Goal: Transaction & Acquisition: Purchase product/service

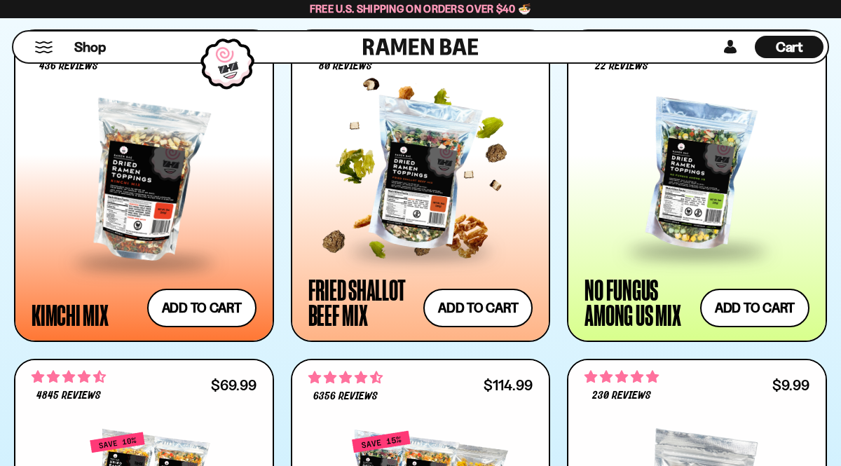
scroll to position [1175, 0]
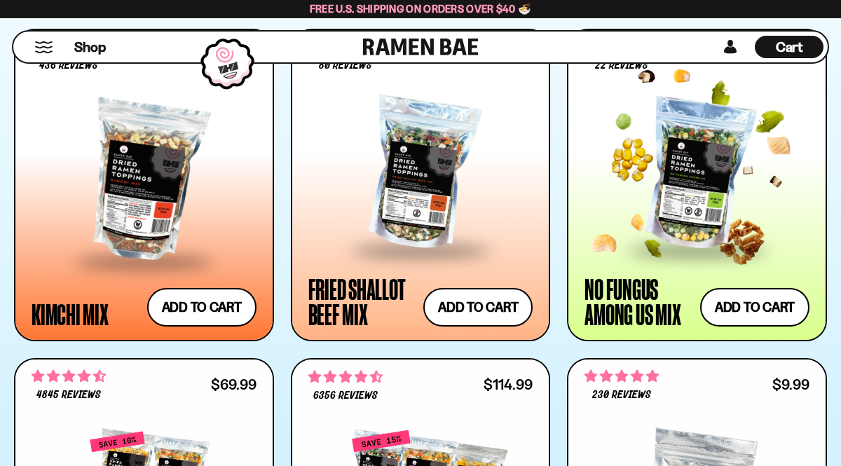
click at [710, 209] on div at bounding box center [696, 175] width 225 height 148
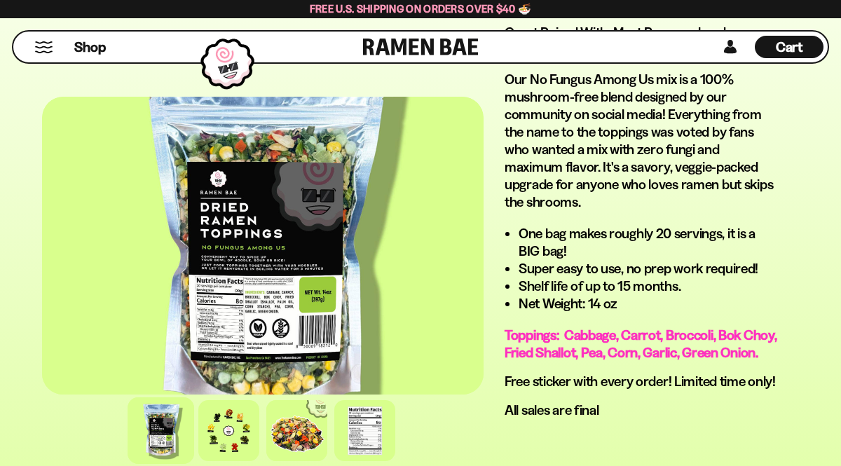
scroll to position [1111, 0]
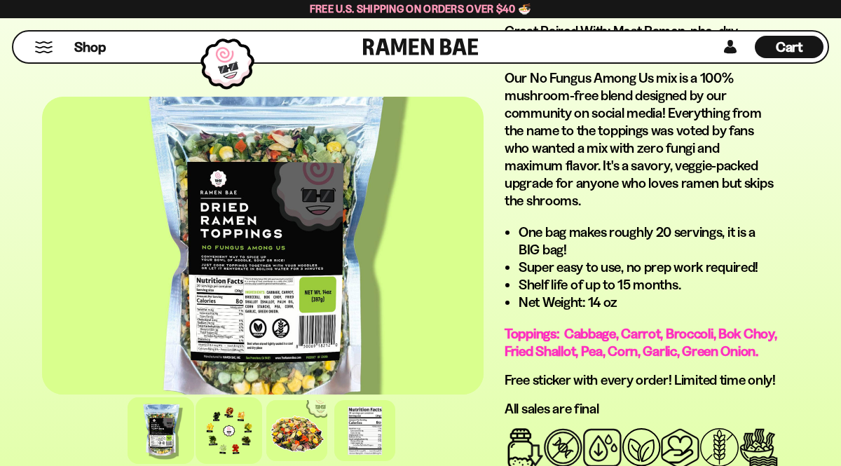
click at [232, 434] on div at bounding box center [228, 430] width 67 height 67
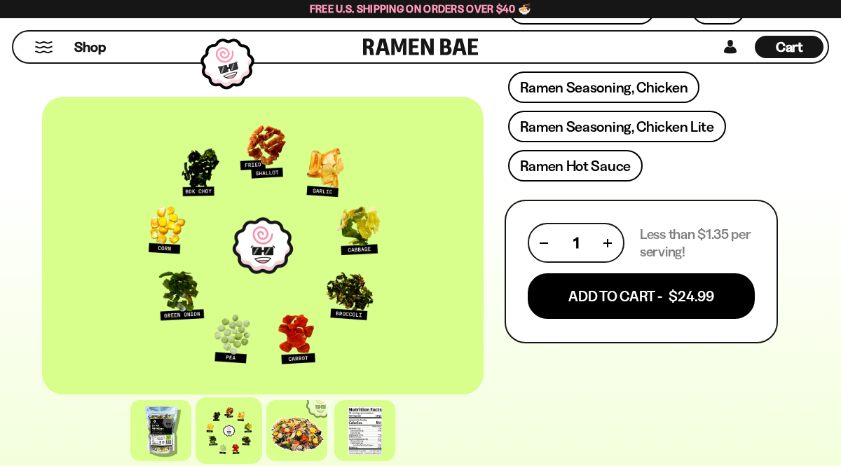
scroll to position [738, 0]
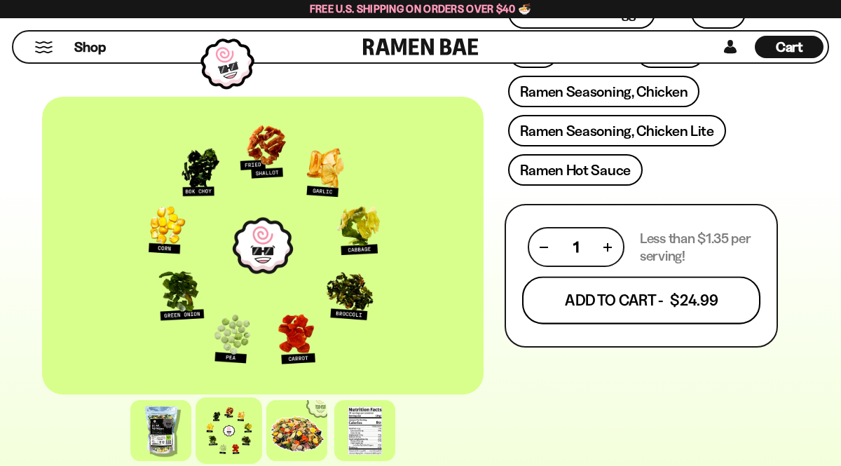
click at [609, 277] on button "Add To Cart - $24.99" at bounding box center [641, 301] width 238 height 48
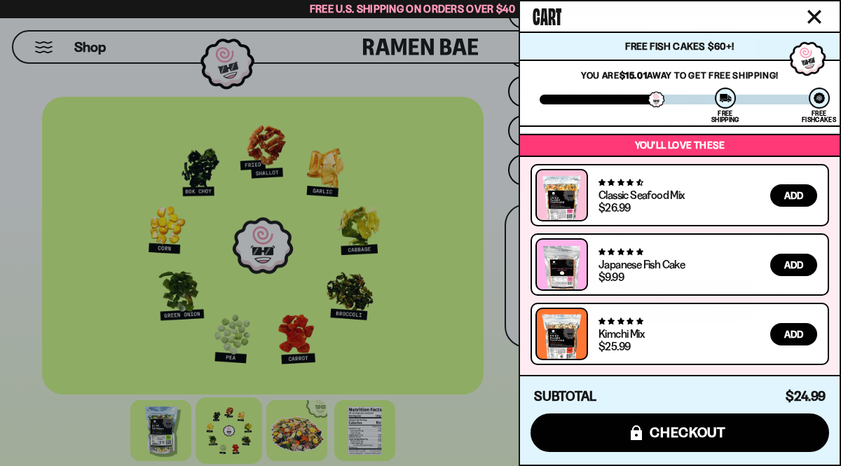
scroll to position [0, 0]
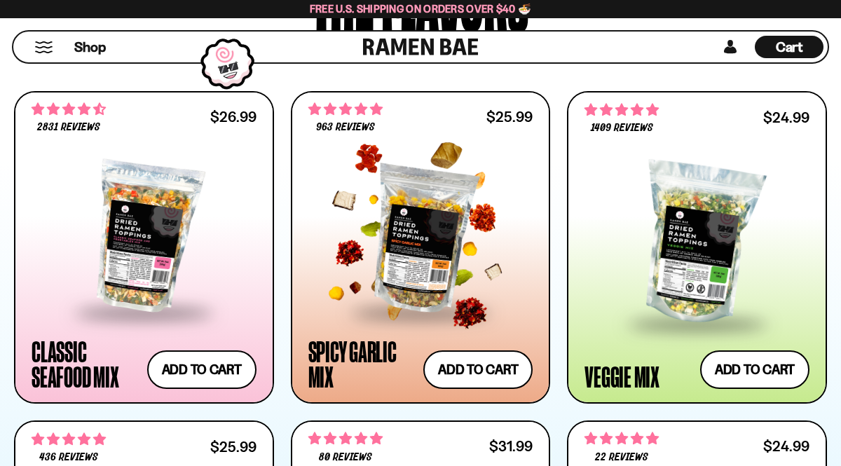
scroll to position [782, 0]
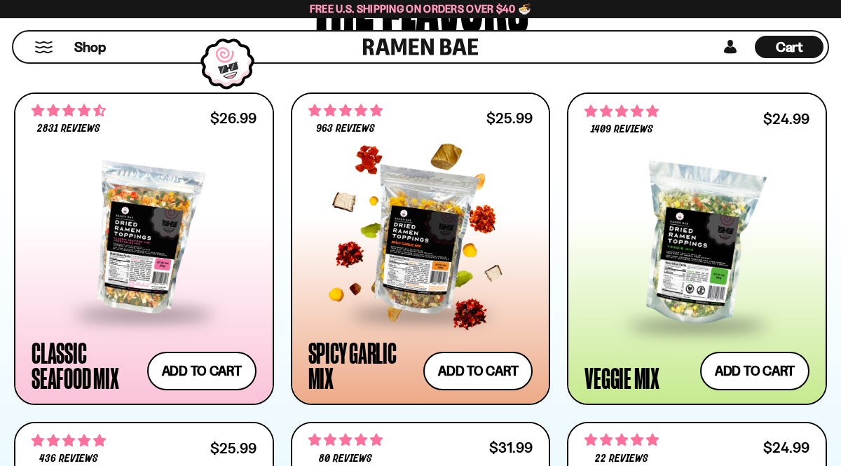
click at [410, 233] on div at bounding box center [420, 239] width 225 height 148
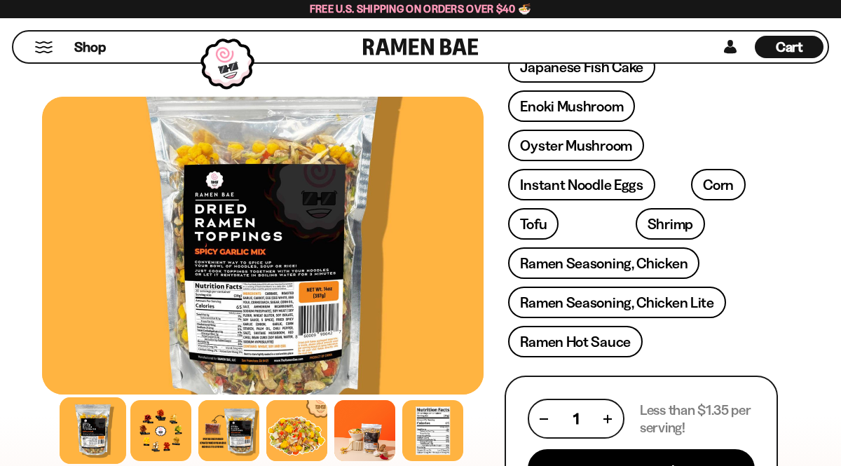
scroll to position [513, 0]
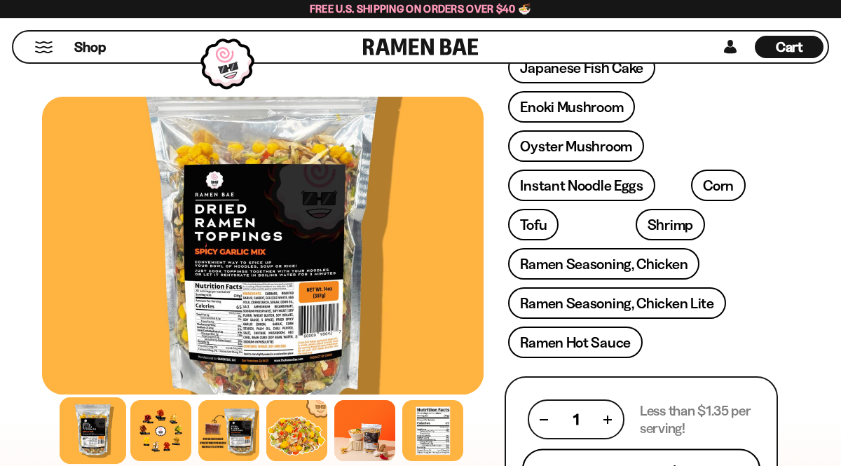
click at [601, 449] on button "Add To Cart - $25.99" at bounding box center [641, 473] width 238 height 48
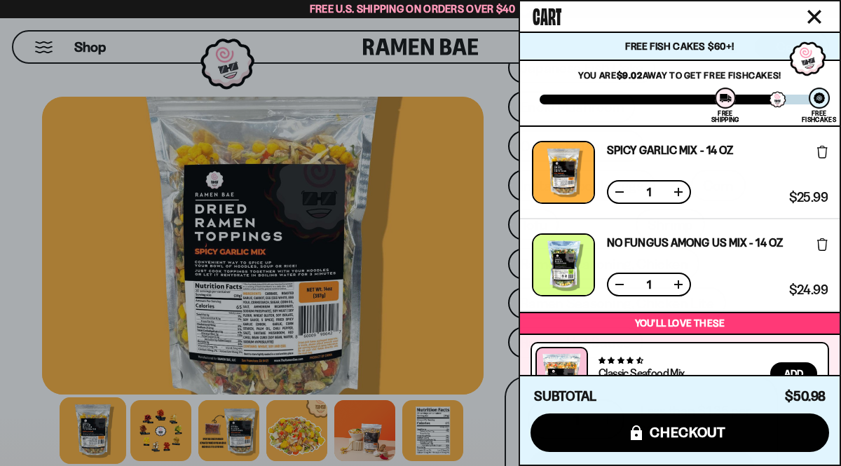
click at [809, 20] on icon "Close cart" at bounding box center [814, 17] width 13 height 13
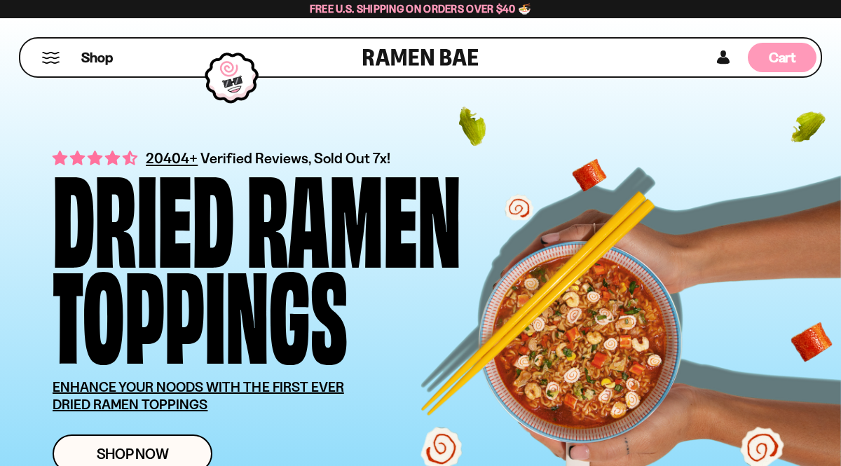
click at [766, 58] on div "Cart D0381C2F-513E-4F90-8A41-6F0A75DCBAAA" at bounding box center [781, 57] width 69 height 29
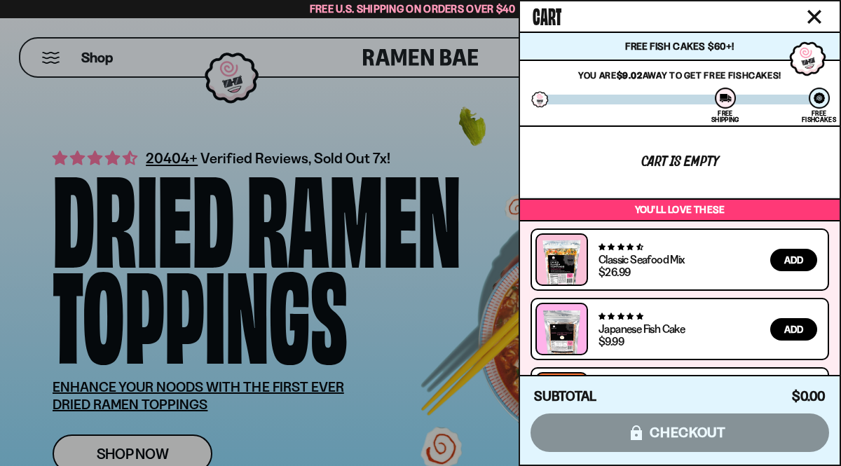
click at [813, 22] on icon "Close cart" at bounding box center [814, 17] width 14 height 14
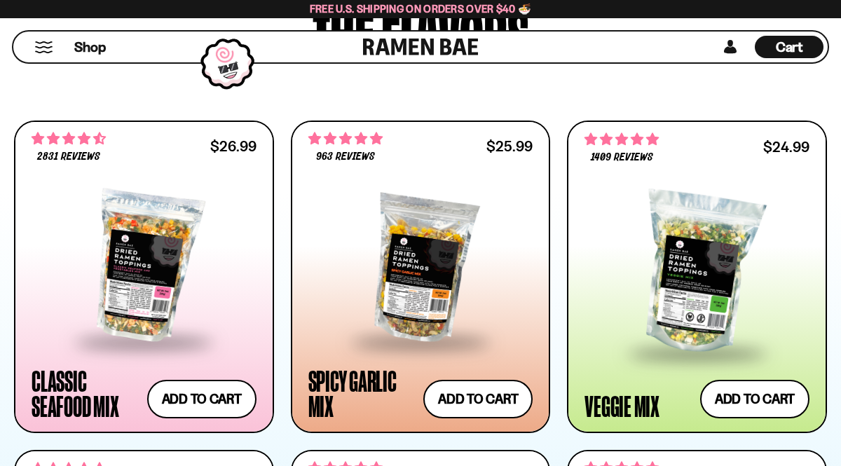
scroll to position [759, 0]
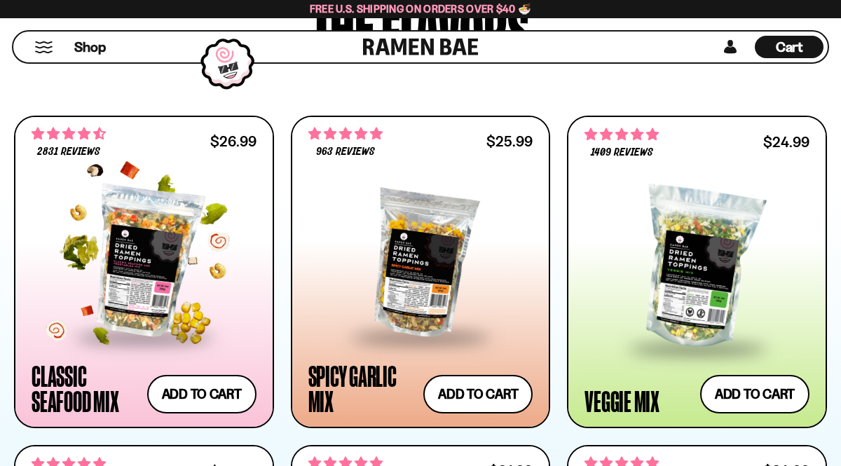
click at [154, 296] on div at bounding box center [144, 262] width 225 height 148
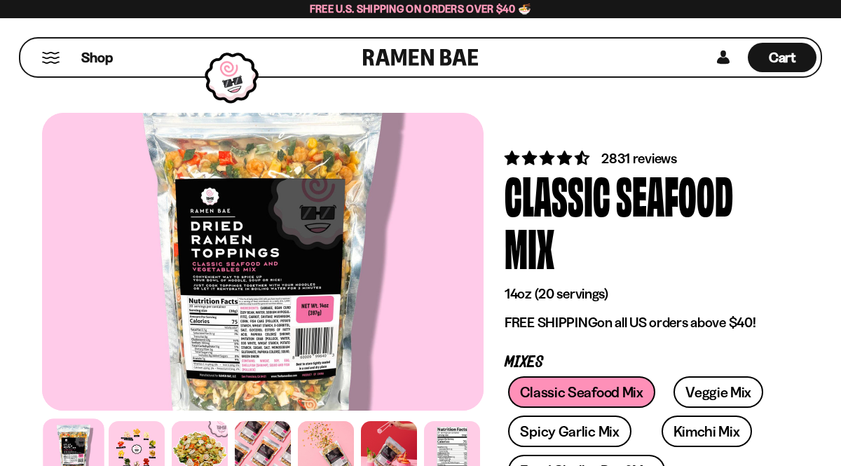
click at [788, 62] on span "Cart" at bounding box center [781, 57] width 27 height 17
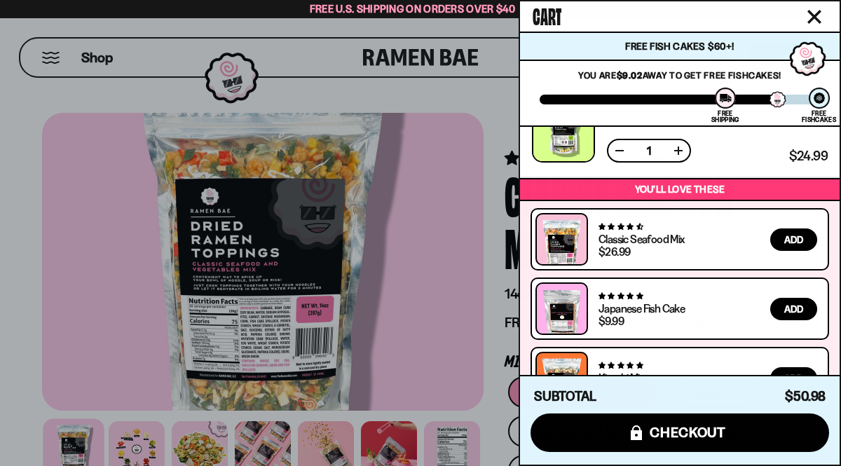
scroll to position [138, 0]
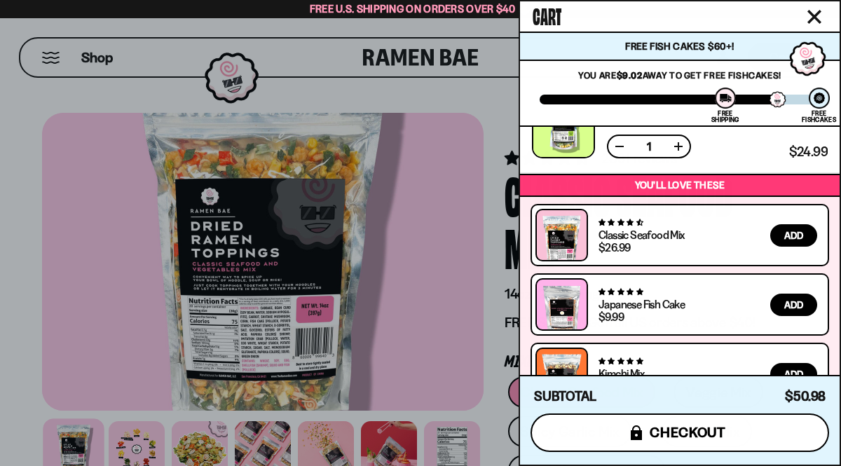
click at [671, 441] on button "icons8-lock checkout" at bounding box center [679, 432] width 298 height 39
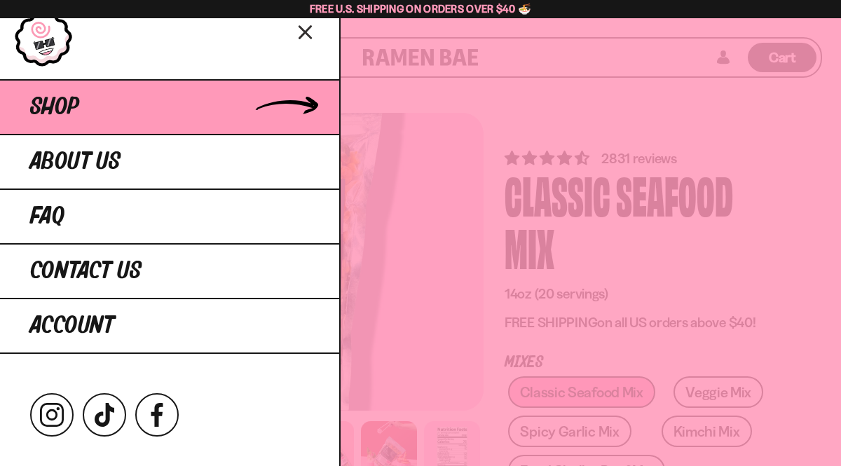
click at [77, 113] on span "Shop" at bounding box center [54, 107] width 49 height 25
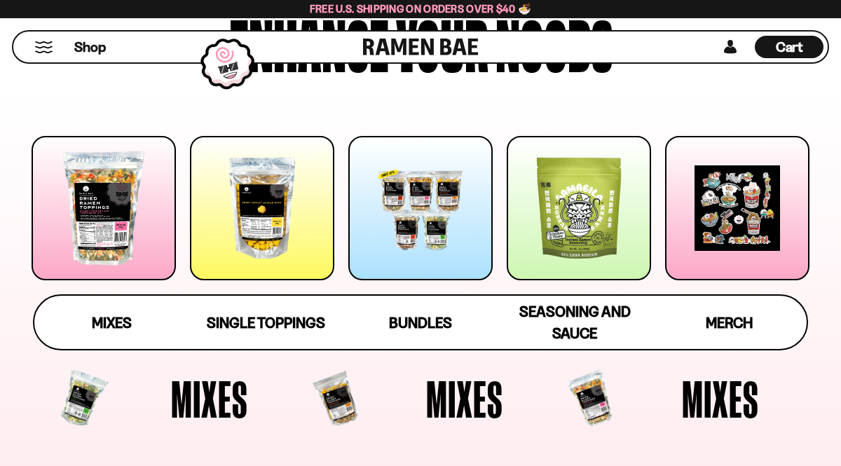
scroll to position [149, 0]
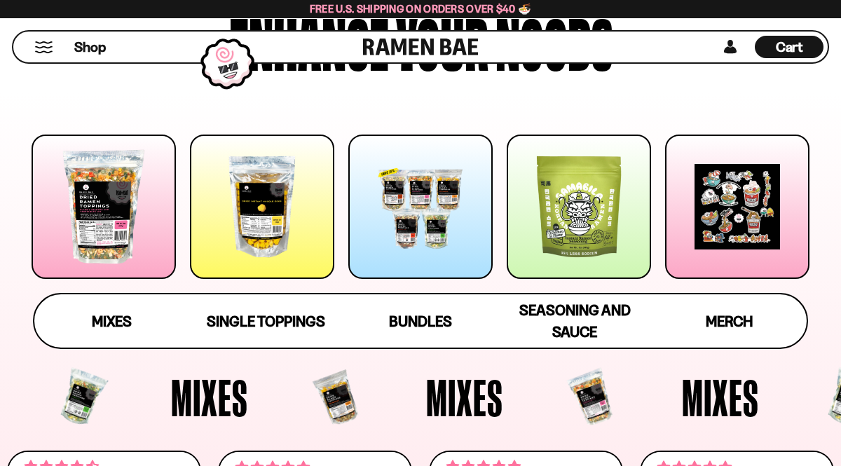
click at [548, 230] on div at bounding box center [578, 207] width 144 height 144
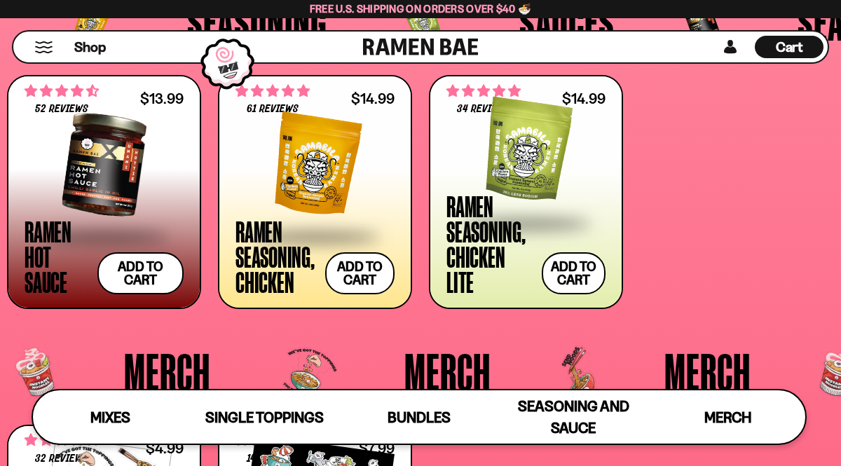
scroll to position [2803, 0]
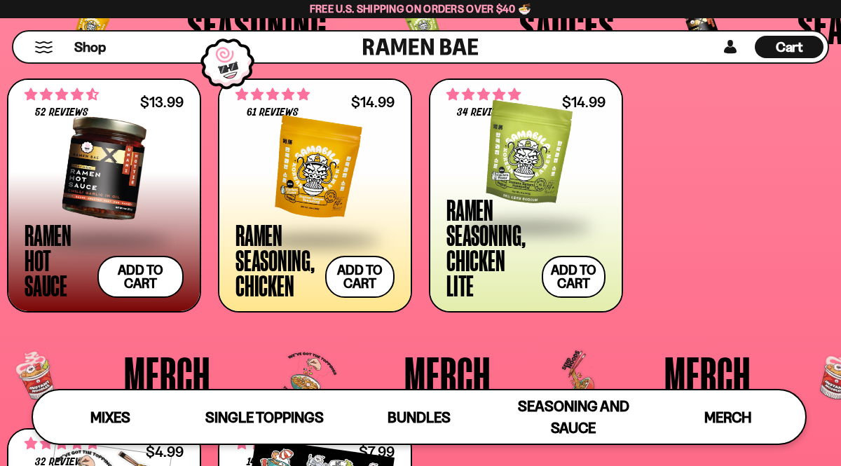
click at [80, 181] on div at bounding box center [104, 168] width 159 height 140
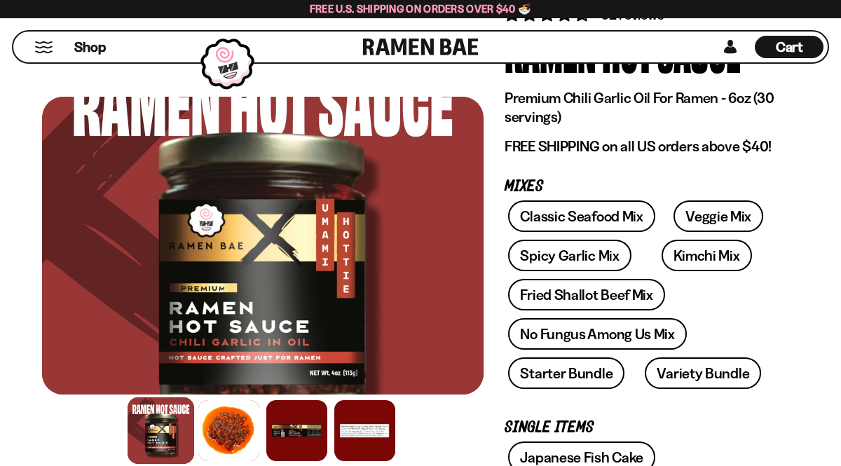
scroll to position [172, 0]
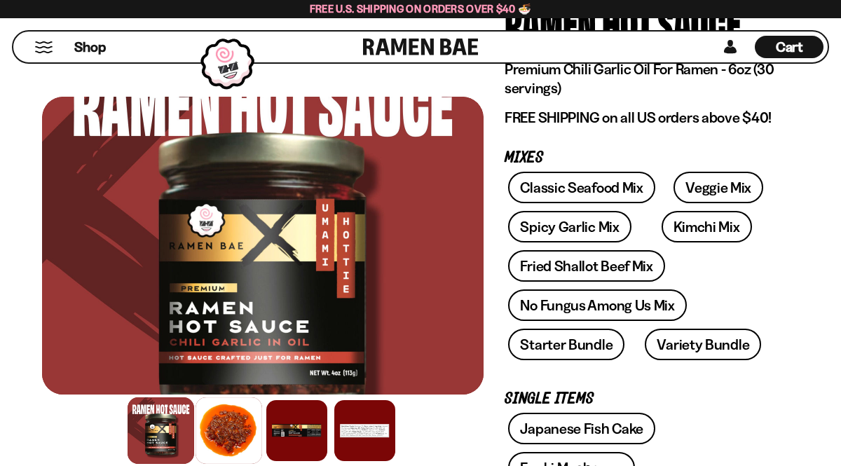
click at [233, 430] on div at bounding box center [228, 430] width 67 height 67
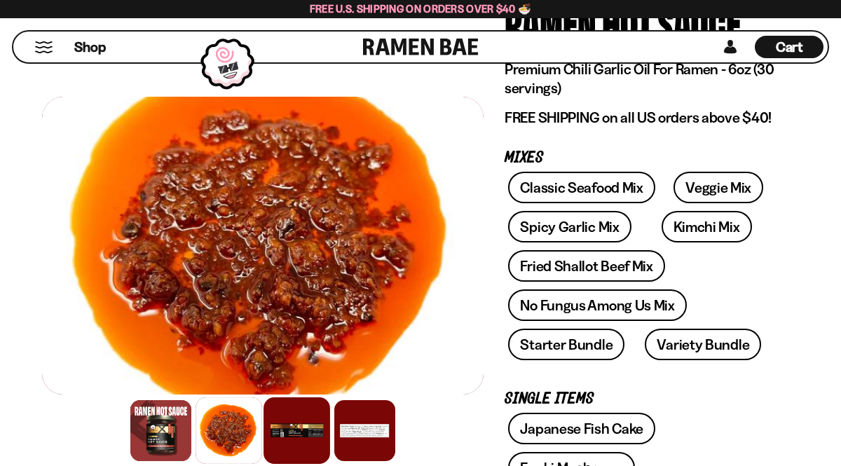
click at [284, 432] on div at bounding box center [296, 430] width 67 height 67
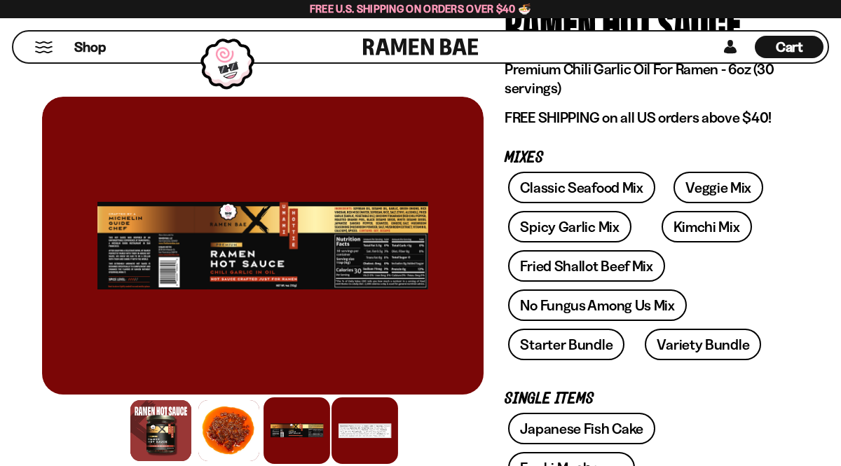
click at [359, 437] on div at bounding box center [364, 430] width 67 height 67
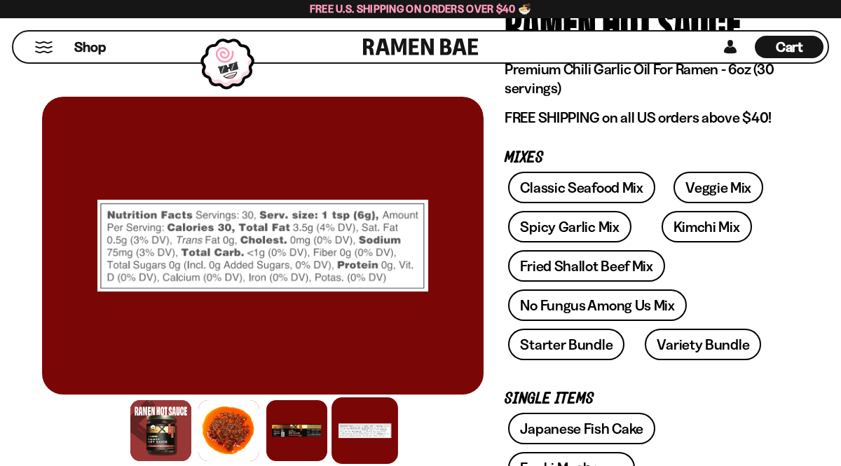
click at [794, 48] on span "Cart" at bounding box center [788, 47] width 27 height 17
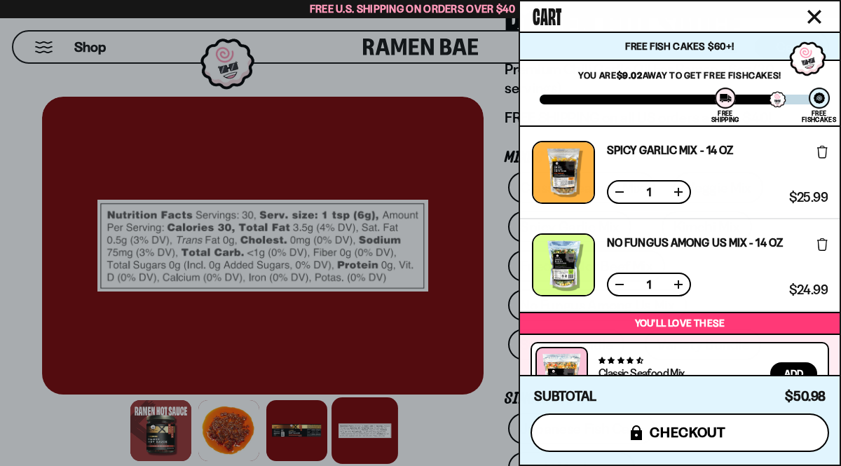
click at [691, 435] on span "checkout" at bounding box center [687, 432] width 76 height 15
